Goal: Task Accomplishment & Management: Manage account settings

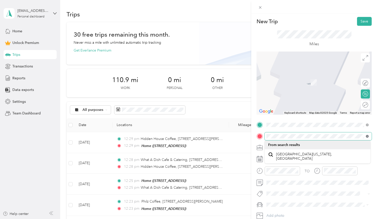
click at [368, 136] on icon at bounding box center [367, 136] width 3 height 3
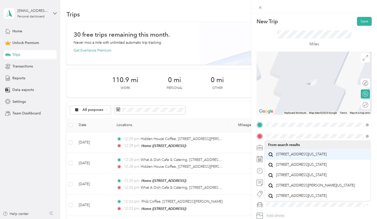
click at [314, 156] on span "[STREET_ADDRESS][US_STATE]" at bounding box center [301, 154] width 51 height 5
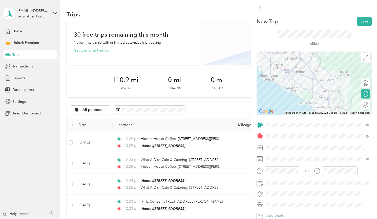
click at [309, 90] on div at bounding box center [314, 83] width 115 height 63
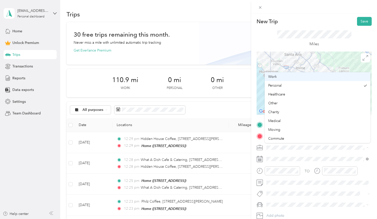
click at [273, 77] on span "Work" at bounding box center [272, 77] width 9 height 4
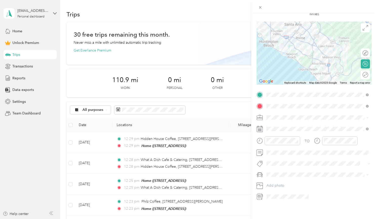
scroll to position [31, 0]
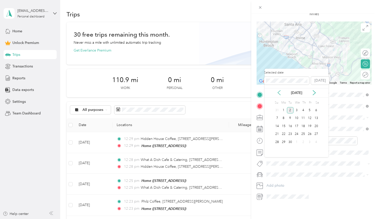
click at [280, 94] on icon at bounding box center [279, 93] width 3 height 5
click at [296, 127] on div "13" at bounding box center [296, 126] width 7 height 6
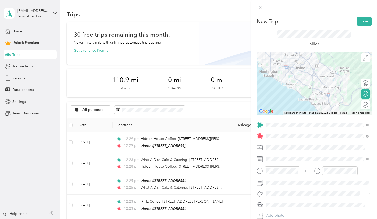
scroll to position [0, 0]
click at [364, 22] on button "Save" at bounding box center [364, 21] width 15 height 9
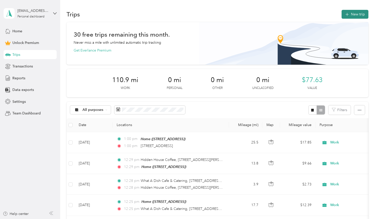
click at [355, 14] on button "New trip" at bounding box center [355, 14] width 27 height 9
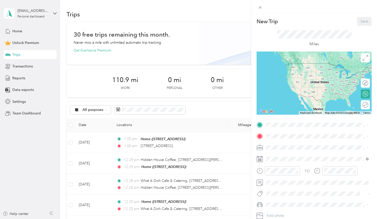
click at [198, 166] on div "New Trip Save This trip cannot be edited because it is either under review, app…" at bounding box center [188, 109] width 377 height 219
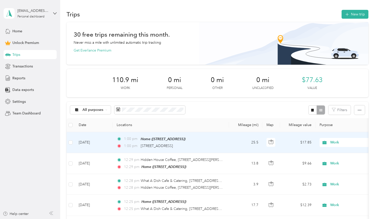
click at [173, 149] on div "[STREET_ADDRESS]" at bounding box center [157, 146] width 32 height 6
click at [185, 141] on span "Home ([STREET_ADDRESS])" at bounding box center [163, 139] width 45 height 4
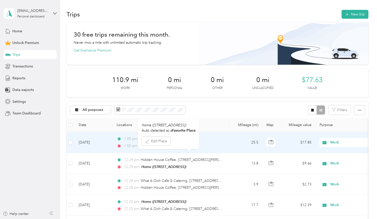
click at [356, 145] on span "Work" at bounding box center [353, 143] width 46 height 6
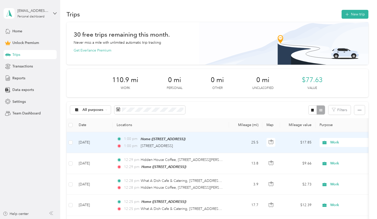
click at [255, 153] on td "25.5" at bounding box center [245, 142] width 33 height 21
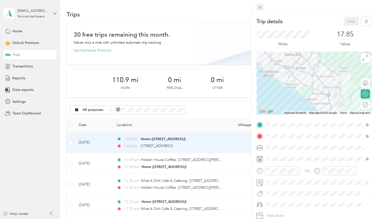
click at [259, 6] on icon at bounding box center [260, 7] width 4 height 4
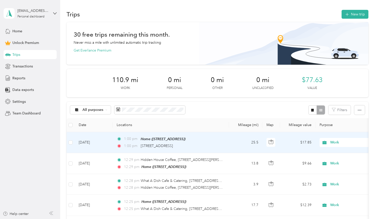
scroll to position [2, 0]
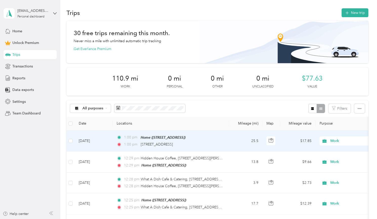
click at [303, 152] on td "$17.85" at bounding box center [297, 141] width 35 height 21
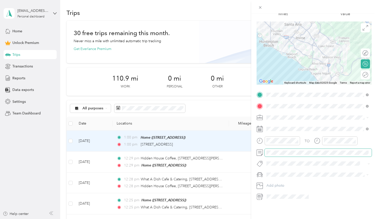
scroll to position [99, 0]
click at [318, 114] on span at bounding box center [318, 118] width 107 height 8
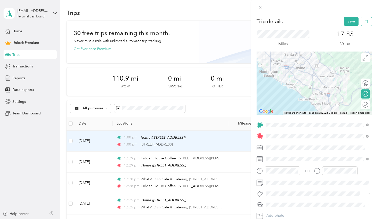
scroll to position [0, 0]
click at [354, 18] on button "Save" at bounding box center [351, 21] width 15 height 9
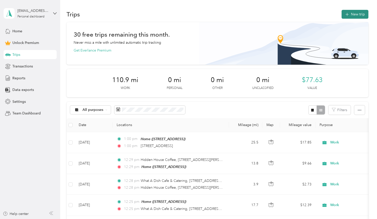
click at [351, 16] on button "New trip" at bounding box center [355, 14] width 27 height 9
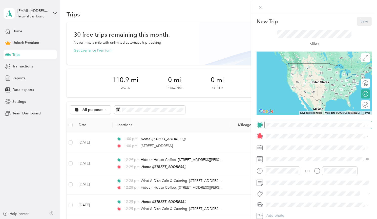
click at [272, 128] on span at bounding box center [318, 125] width 107 height 8
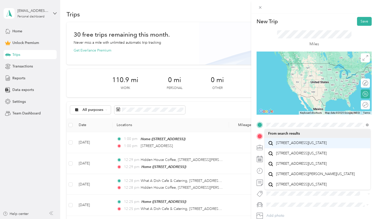
click at [292, 145] on span "[STREET_ADDRESS][US_STATE]" at bounding box center [301, 143] width 51 height 5
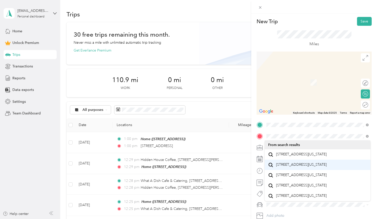
click at [289, 167] on span "[STREET_ADDRESS][US_STATE]" at bounding box center [301, 165] width 51 height 5
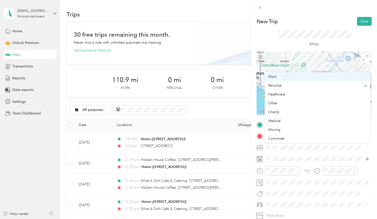
click at [279, 79] on li "Work" at bounding box center [318, 76] width 106 height 9
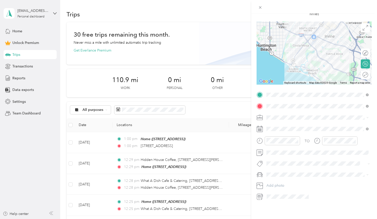
scroll to position [71, 0]
click at [280, 150] on icon at bounding box center [278, 150] width 5 height 5
click at [304, 183] on div "14" at bounding box center [303, 184] width 7 height 6
click at [297, 171] on span at bounding box center [318, 175] width 107 height 8
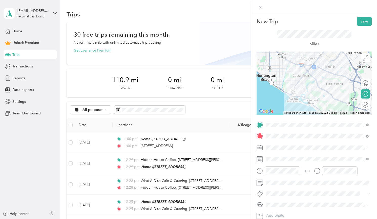
scroll to position [0, 0]
click at [362, 24] on button "Save" at bounding box center [364, 21] width 15 height 9
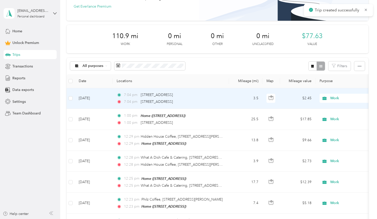
scroll to position [47, 0]
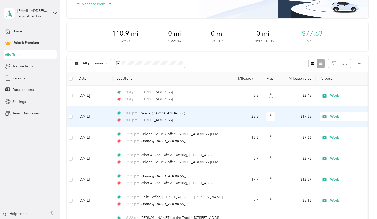
click at [105, 127] on td "[DATE]" at bounding box center [94, 117] width 38 height 21
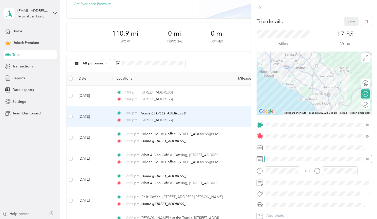
click at [272, 163] on span at bounding box center [318, 159] width 107 height 8
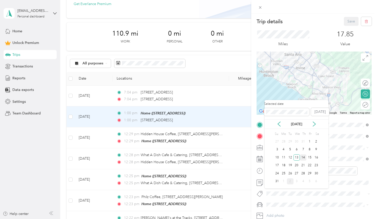
click at [304, 159] on div "14" at bounding box center [303, 158] width 7 height 6
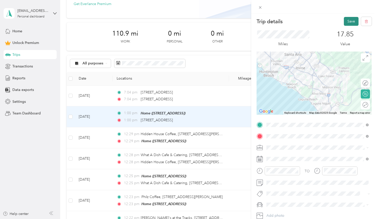
click at [352, 19] on button "Save" at bounding box center [351, 21] width 15 height 9
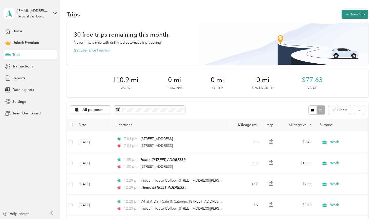
click at [354, 17] on button "New trip" at bounding box center [355, 14] width 27 height 9
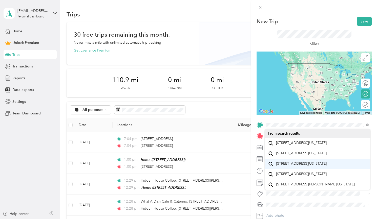
click at [284, 166] on span "[STREET_ADDRESS][US_STATE]" at bounding box center [301, 164] width 51 height 5
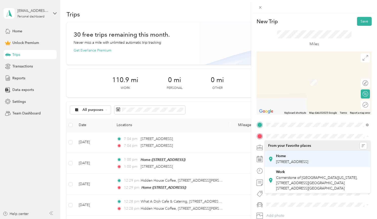
click at [284, 160] on span "[STREET_ADDRESS]" at bounding box center [292, 162] width 32 height 4
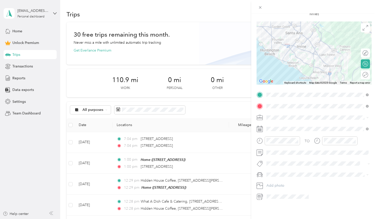
scroll to position [51, 0]
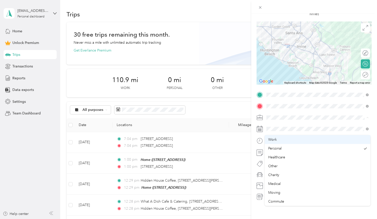
click at [273, 137] on div "Work" at bounding box center [317, 139] width 99 height 5
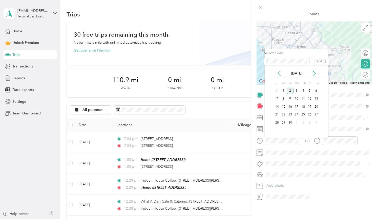
click at [279, 75] on icon at bounding box center [278, 73] width 5 height 5
click at [304, 107] on div "14" at bounding box center [303, 107] width 7 height 6
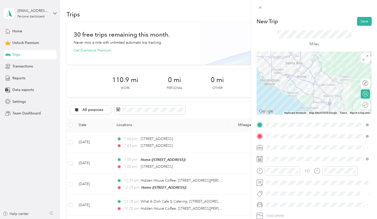
scroll to position [0, 0]
click at [362, 21] on button "Save" at bounding box center [364, 21] width 15 height 9
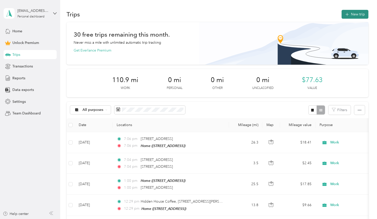
click at [354, 15] on button "New trip" at bounding box center [355, 14] width 27 height 9
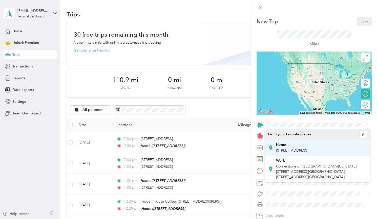
click at [286, 149] on span "[STREET_ADDRESS]" at bounding box center [292, 150] width 32 height 4
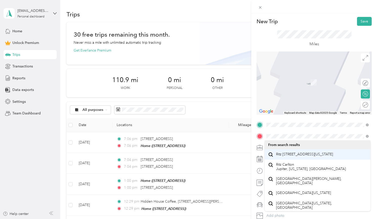
click at [288, 154] on span "Ritz [STREET_ADDRESS][US_STATE]" at bounding box center [304, 154] width 57 height 5
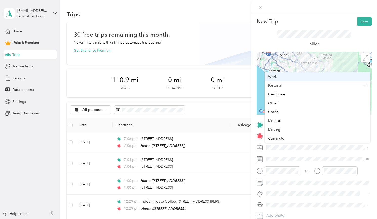
click at [283, 80] on li "Work" at bounding box center [318, 76] width 106 height 9
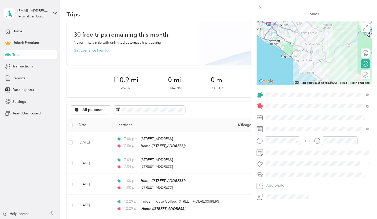
scroll to position [51, 0]
click at [273, 133] on span at bounding box center [318, 129] width 107 height 8
click at [271, 133] on span at bounding box center [318, 129] width 107 height 8
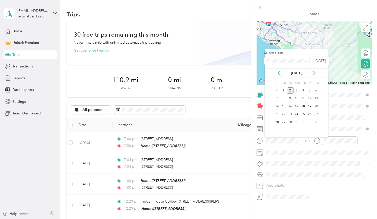
click at [280, 72] on icon at bounding box center [278, 73] width 5 height 5
click at [309, 107] on div "15" at bounding box center [309, 106] width 7 height 6
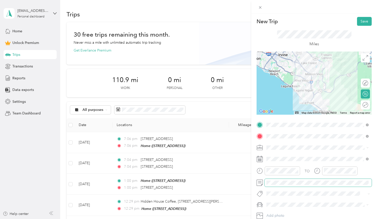
scroll to position [0, 0]
click at [360, 25] on button "Save" at bounding box center [364, 21] width 15 height 9
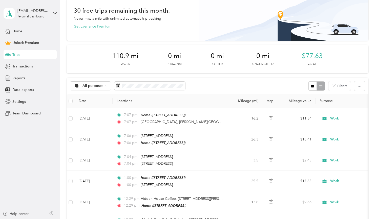
scroll to position [24, 0]
